Goal: Find contact information: Find contact information

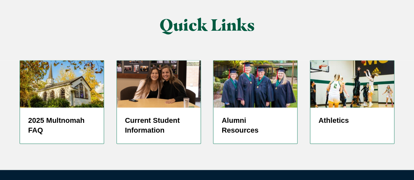
scroll to position [1672, 0]
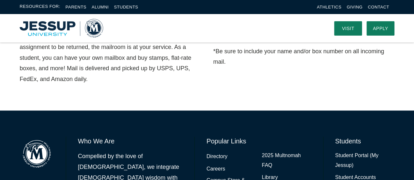
scroll to position [425, 0]
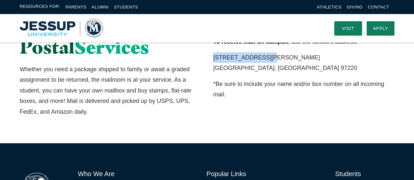
drag, startPoint x: 211, startPoint y: 57, endPoint x: 273, endPoint y: 55, distance: 61.5
click at [273, 55] on div "To receive mail on campus , use the school’s address: 8435 NE Glisan St. Portla…" at bounding box center [303, 77] width 193 height 80
copy p "8435 NE Glisan St."
